Goal: Information Seeking & Learning: Learn about a topic

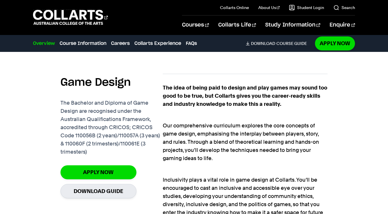
scroll to position [356, 0]
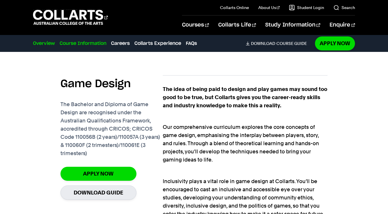
click at [78, 42] on link "Course Information" at bounding box center [83, 43] width 47 height 7
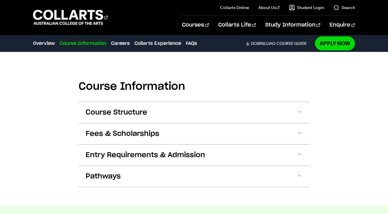
scroll to position [801, 0]
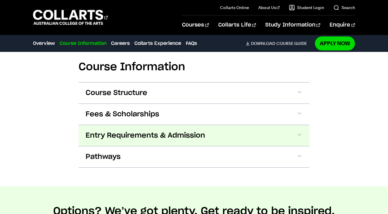
click at [190, 135] on span "Entry Requirements & Admission" at bounding box center [145, 135] width 119 height 9
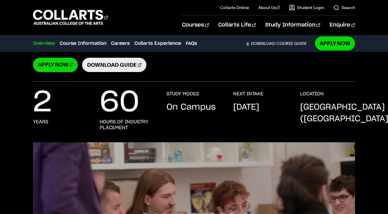
scroll to position [0, 0]
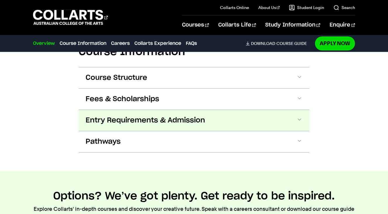
click at [130, 121] on span "Entry Requirements & Admission" at bounding box center [145, 120] width 119 height 9
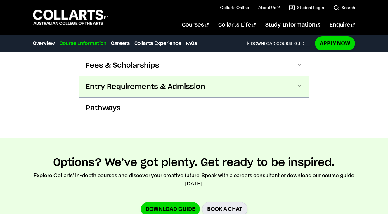
click at [193, 88] on span "Entry Requirements & Admission" at bounding box center [145, 86] width 119 height 9
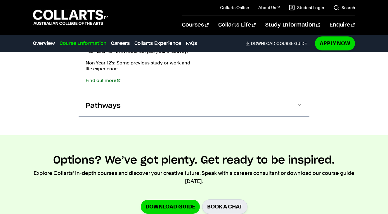
scroll to position [999, 0]
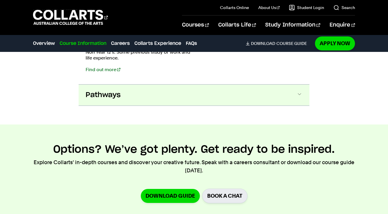
click at [107, 97] on span "Pathways" at bounding box center [103, 94] width 35 height 9
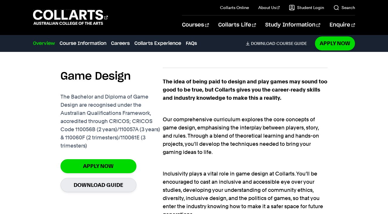
scroll to position [368, 0]
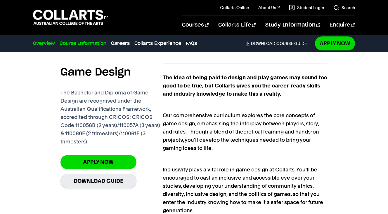
click at [76, 42] on link "Course Information" at bounding box center [83, 43] width 47 height 7
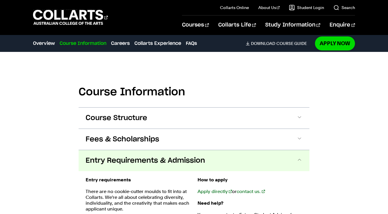
scroll to position [801, 0]
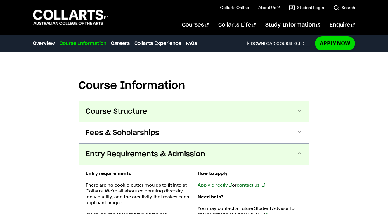
click at [175, 112] on button "Course Structure" at bounding box center [194, 111] width 231 height 21
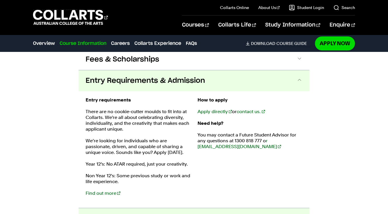
scroll to position [1324, 0]
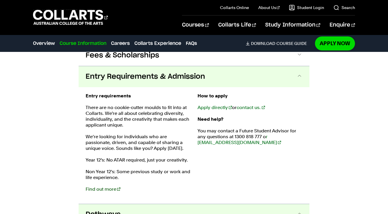
click at [103, 190] on link "Find out more" at bounding box center [103, 190] width 35 height 6
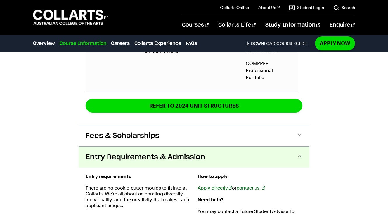
scroll to position [1230, 0]
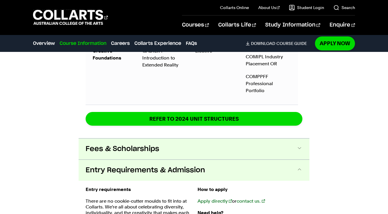
click at [179, 156] on button "Fees & Scholarships" at bounding box center [194, 149] width 231 height 21
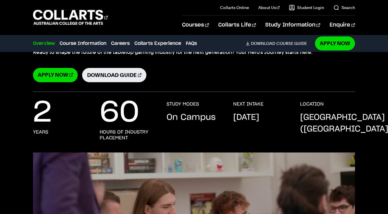
scroll to position [0, 0]
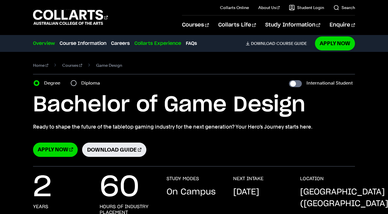
click at [153, 45] on link "Collarts Experience" at bounding box center [157, 43] width 47 height 7
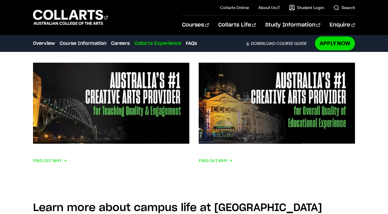
scroll to position [2166, 0]
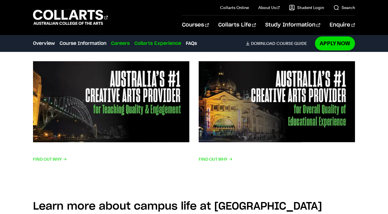
click at [116, 44] on link "Careers" at bounding box center [120, 43] width 19 height 7
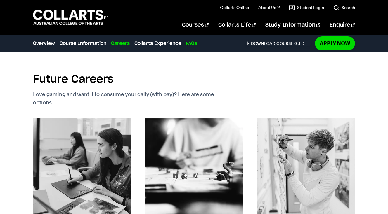
click at [190, 45] on link "FAQs" at bounding box center [191, 43] width 11 height 7
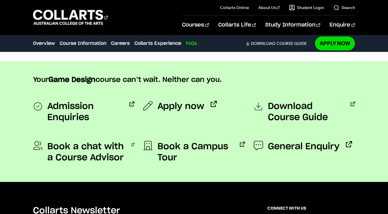
scroll to position [2886, 0]
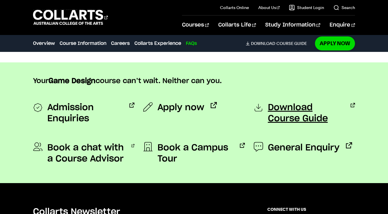
click at [282, 112] on span "Download Course Guide" at bounding box center [306, 113] width 76 height 22
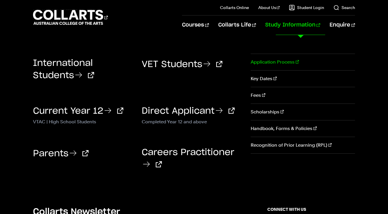
click at [276, 64] on link "Application Process" at bounding box center [302, 62] width 104 height 16
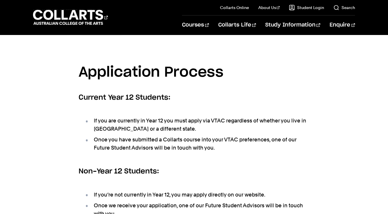
scroll to position [144, 0]
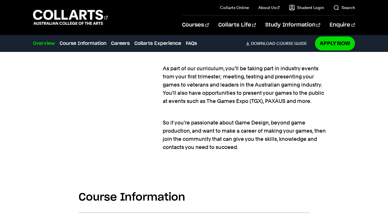
scroll to position [659, 0]
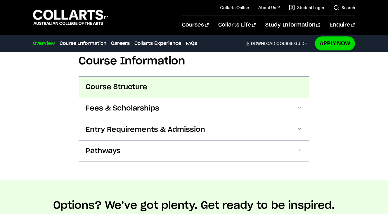
click at [301, 85] on span at bounding box center [299, 87] width 6 height 8
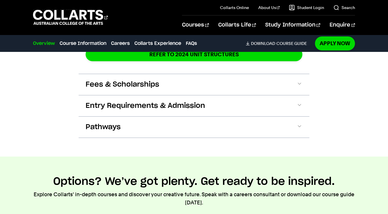
scroll to position [1056, 0]
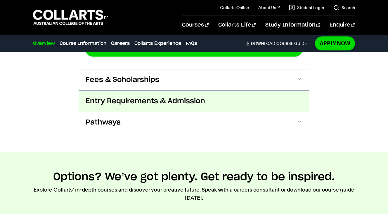
click at [297, 104] on span at bounding box center [299, 101] width 6 height 8
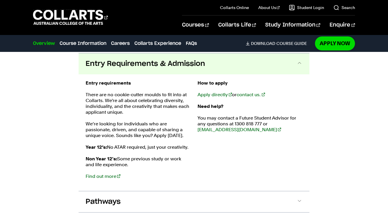
scroll to position [1093, 0]
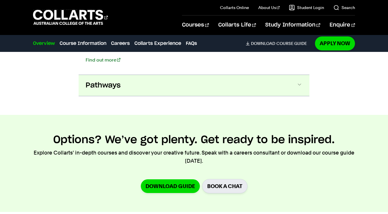
click at [297, 85] on span at bounding box center [299, 86] width 6 height 8
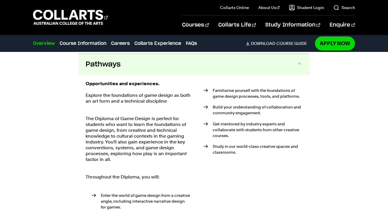
scroll to position [1230, 0]
click at [85, 44] on link "Course Information" at bounding box center [83, 43] width 47 height 7
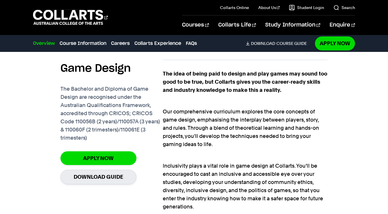
scroll to position [341, 0]
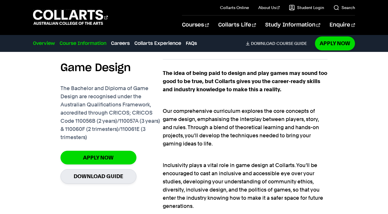
click at [84, 46] on link "Course Information" at bounding box center [83, 43] width 47 height 7
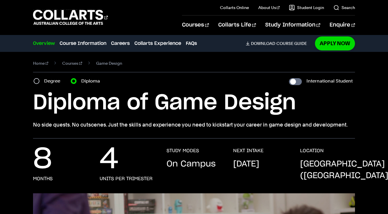
scroll to position [0, 0]
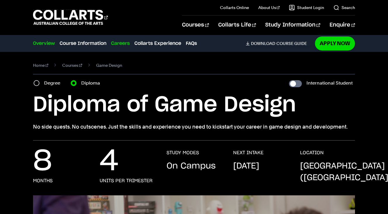
click at [115, 44] on link "Careers" at bounding box center [120, 43] width 19 height 7
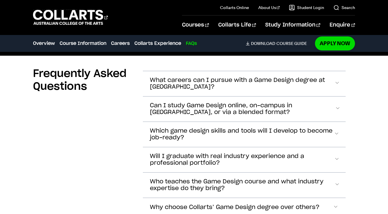
scroll to position [2330, 0]
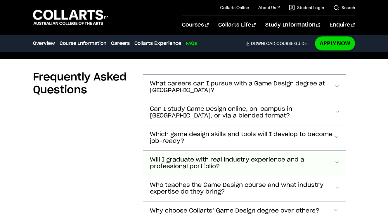
click at [290, 163] on span "Will I graduate with real industry experience and a professional portfolio?" at bounding box center [242, 163] width 184 height 13
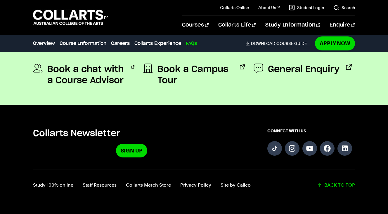
scroll to position [2538, 0]
